Goal: Transaction & Acquisition: Purchase product/service

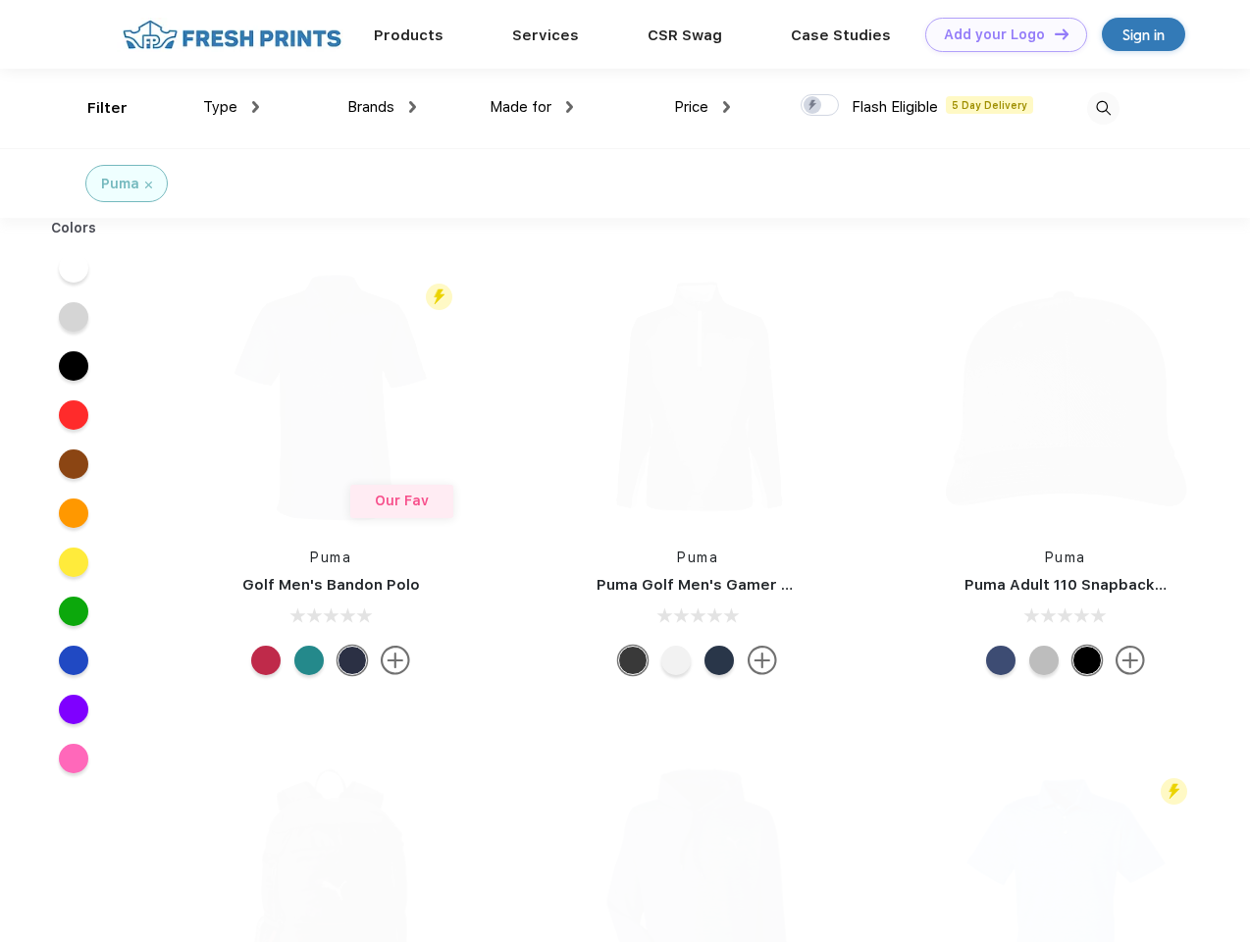
scroll to position [1, 0]
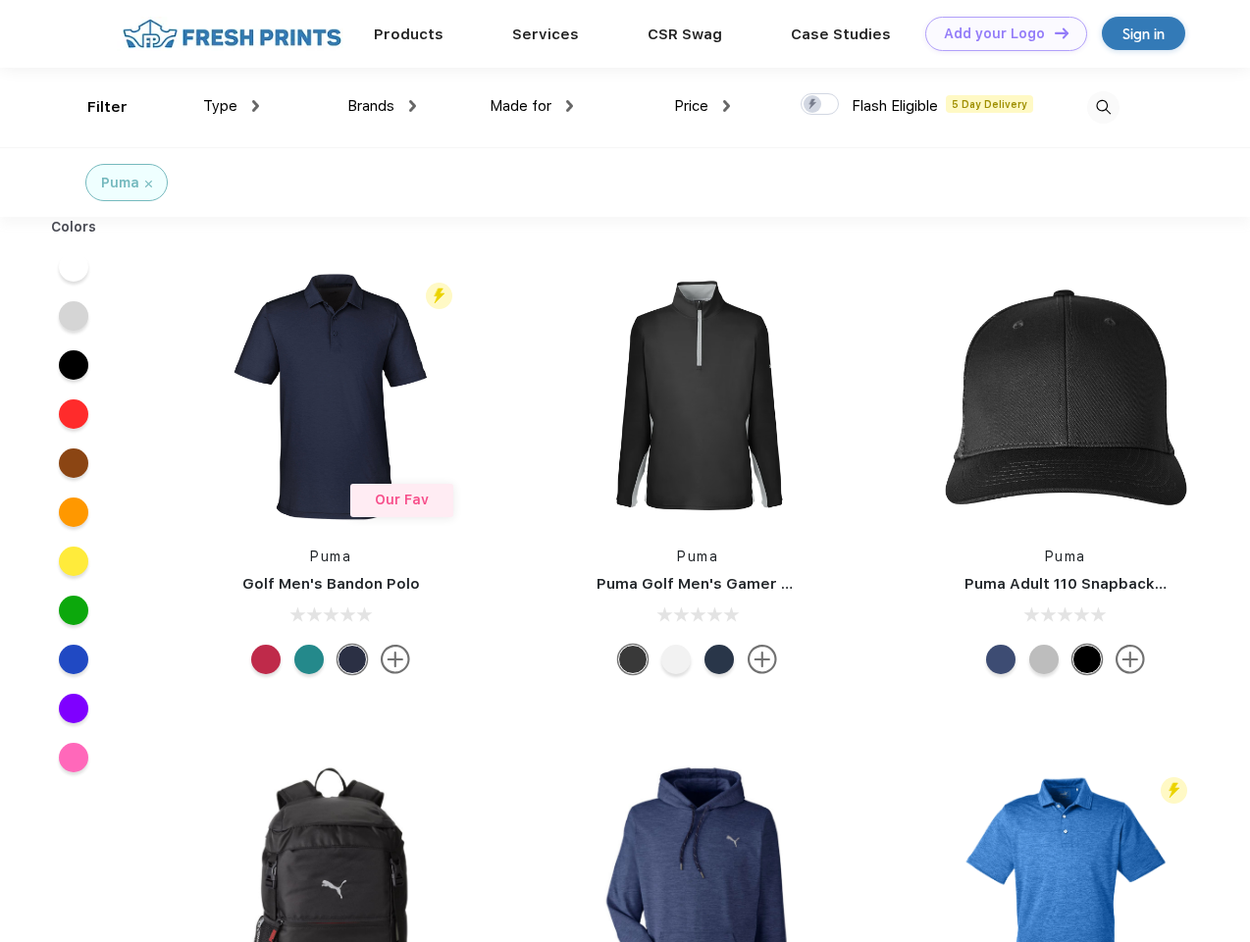
click at [999, 33] on link "Add your Logo Design Tool" at bounding box center [1006, 34] width 162 height 34
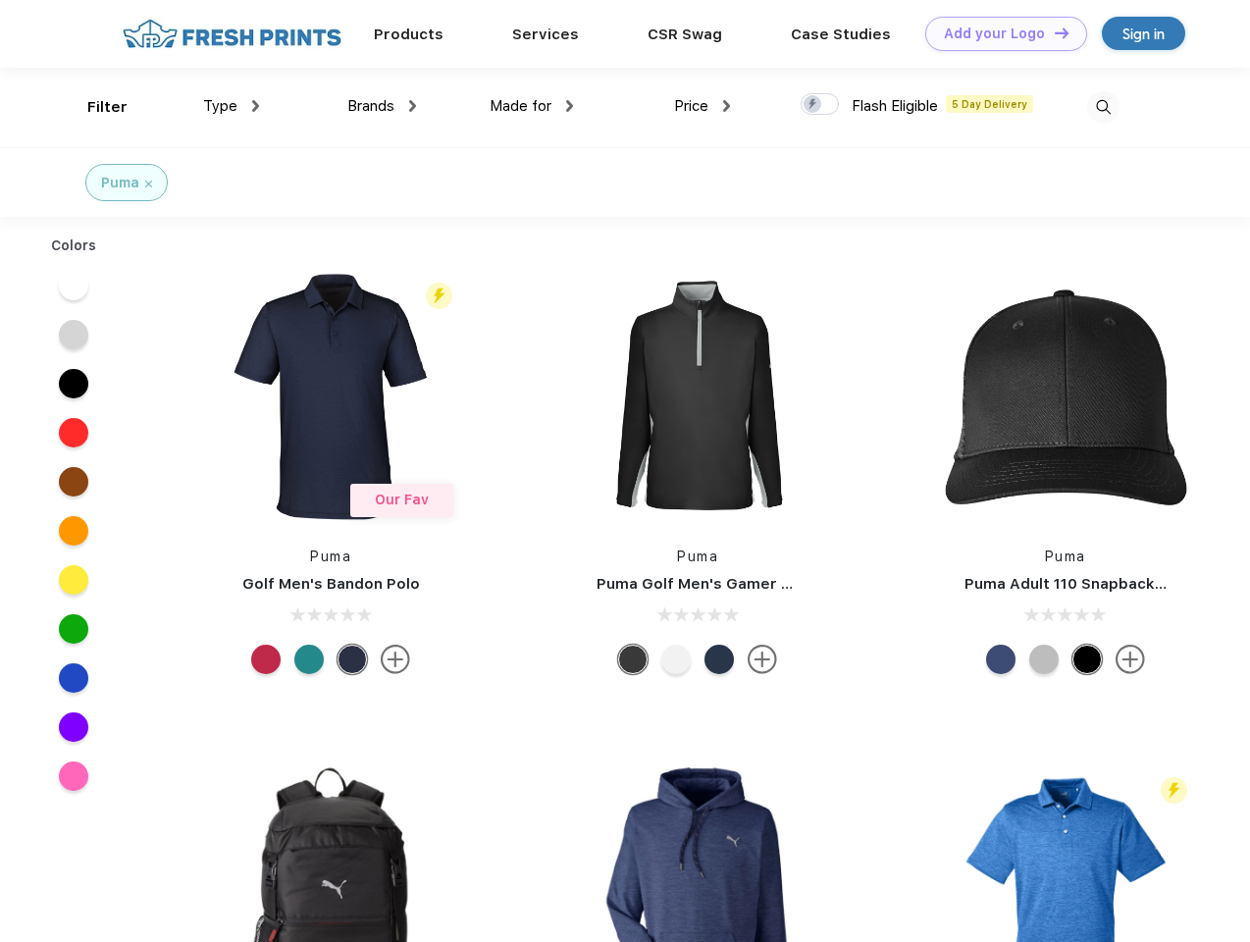
click at [0, 0] on div "Design Tool" at bounding box center [0, 0] width 0 height 0
click at [1053, 32] on link "Add your Logo Design Tool" at bounding box center [1006, 34] width 162 height 34
click at [94, 107] on div "Filter" at bounding box center [107, 107] width 40 height 23
click at [232, 106] on span "Type" at bounding box center [220, 106] width 34 height 18
click at [382, 106] on span "Brands" at bounding box center [370, 106] width 47 height 18
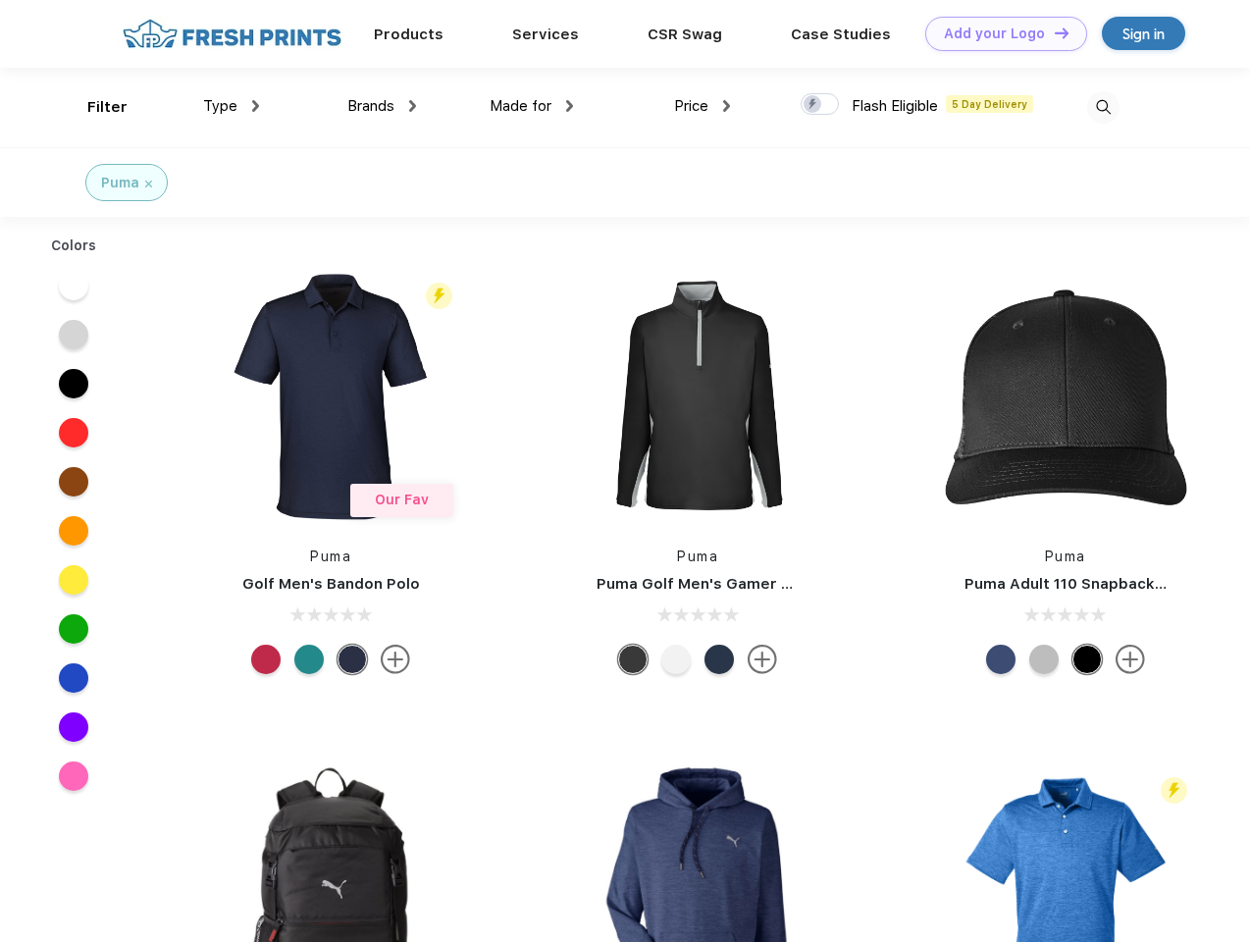
click at [532, 106] on span "Made for" at bounding box center [521, 106] width 62 height 18
click at [703, 106] on span "Price" at bounding box center [691, 106] width 34 height 18
click at [820, 105] on div at bounding box center [820, 104] width 38 height 22
click at [814, 105] on input "checkbox" at bounding box center [807, 98] width 13 height 13
click at [1103, 107] on img at bounding box center [1103, 107] width 32 height 32
